Goal: Information Seeking & Learning: Check status

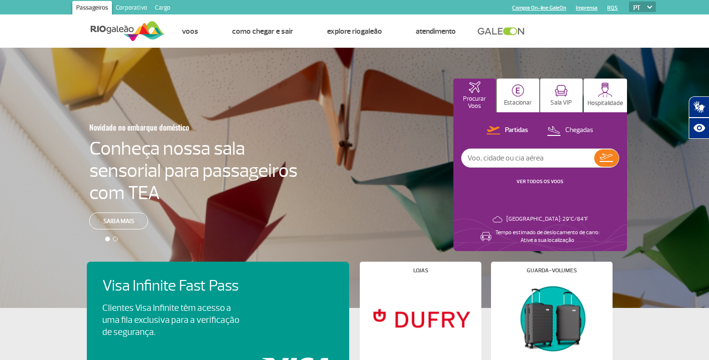
click at [552, 181] on link "VER TODOS OS VOOS" at bounding box center [540, 181] width 47 height 6
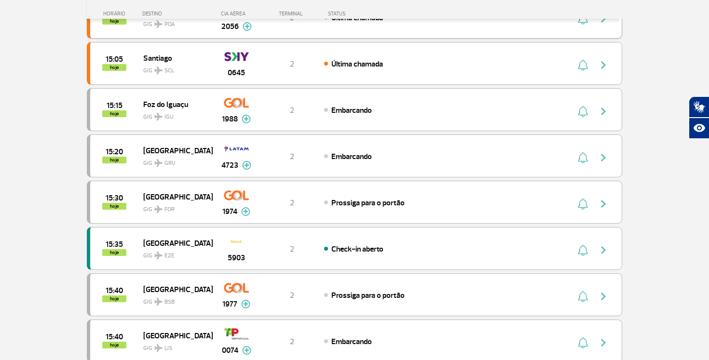
scroll to position [218, 0]
click at [605, 293] on img "button" at bounding box center [604, 296] width 12 height 12
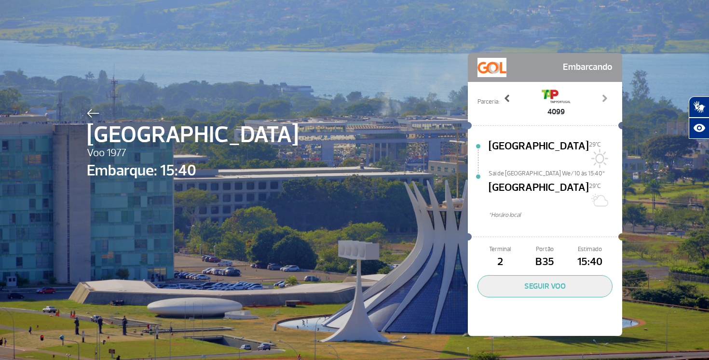
click at [508, 96] on span at bounding box center [508, 99] width 10 height 10
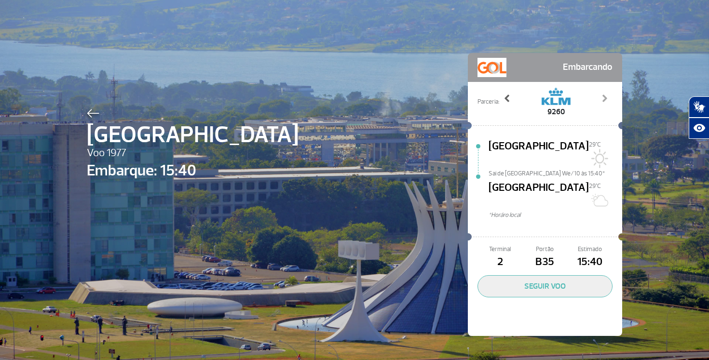
click at [508, 96] on span at bounding box center [508, 99] width 10 height 10
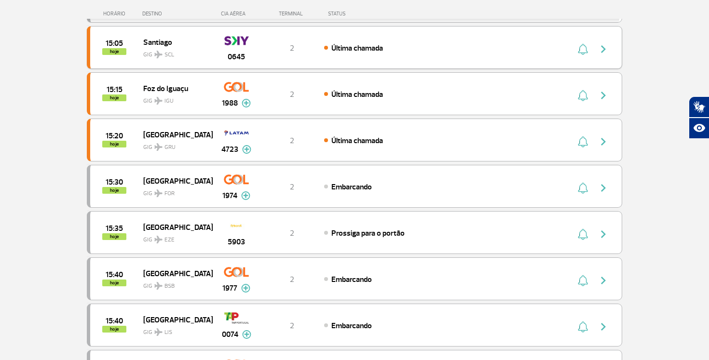
scroll to position [238, 0]
